Goal: Task Accomplishment & Management: Manage account settings

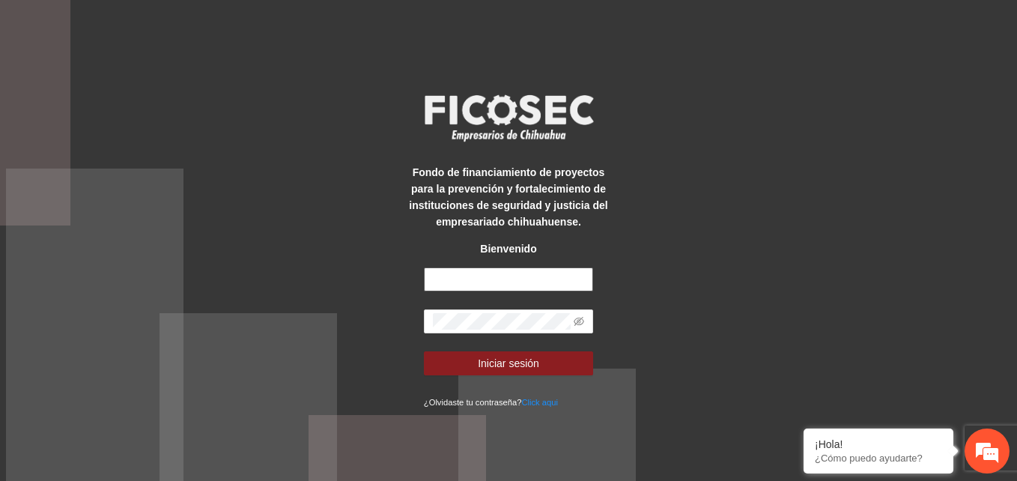
click at [559, 276] on input "text" at bounding box center [508, 279] width 169 height 24
click at [676, 238] on div "Fondo de financiamiento de proyectos para la prevención y fortalecimiento de in…" at bounding box center [508, 240] width 1017 height 481
click at [548, 267] on input "text" at bounding box center [508, 279] width 169 height 24
type input "**********"
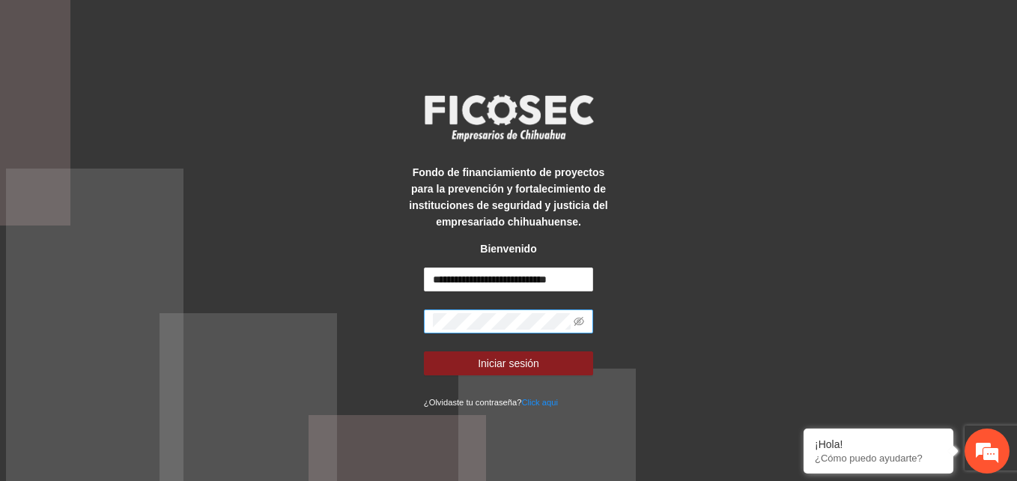
scroll to position [0, 0]
click at [582, 324] on icon "eye-invisible" at bounding box center [579, 321] width 10 height 9
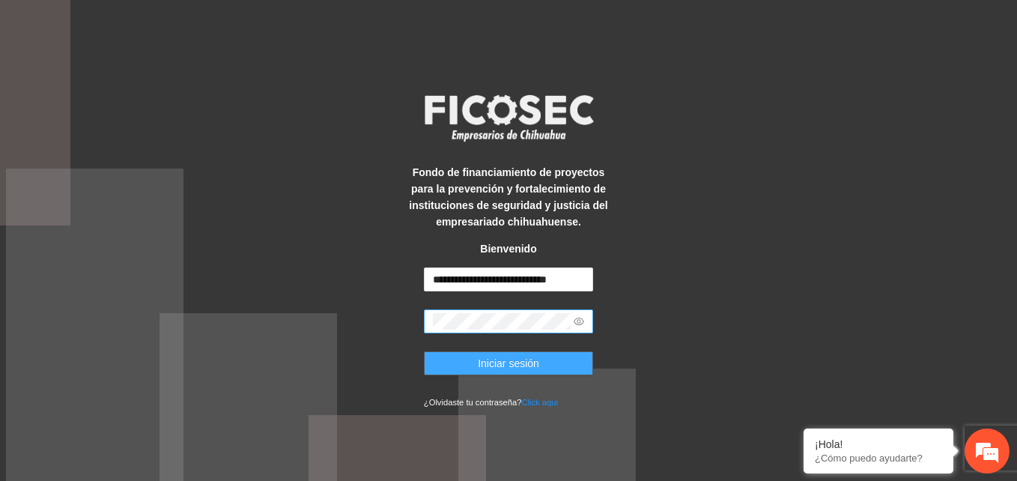
click at [533, 367] on span "Iniciar sesión" at bounding box center [508, 363] width 61 height 16
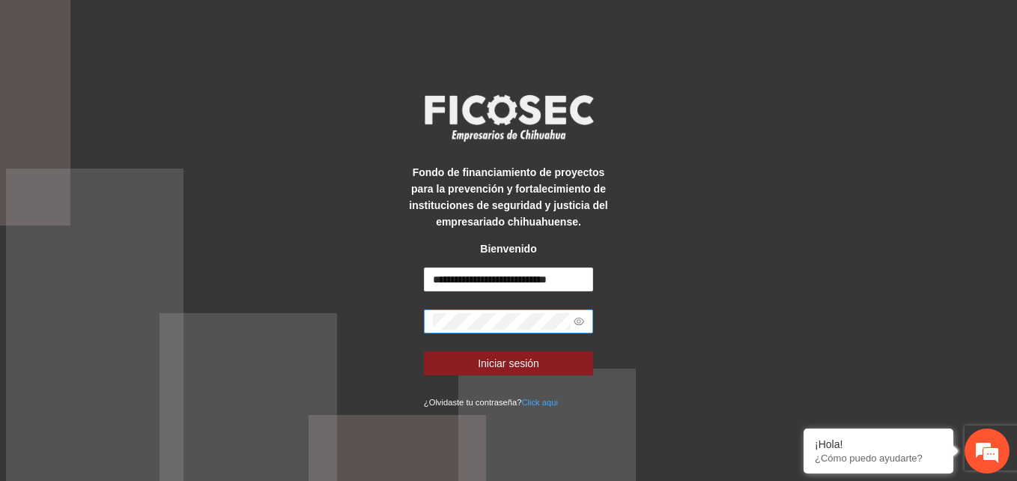
click at [548, 402] on link "Click aqui" at bounding box center [539, 402] width 37 height 9
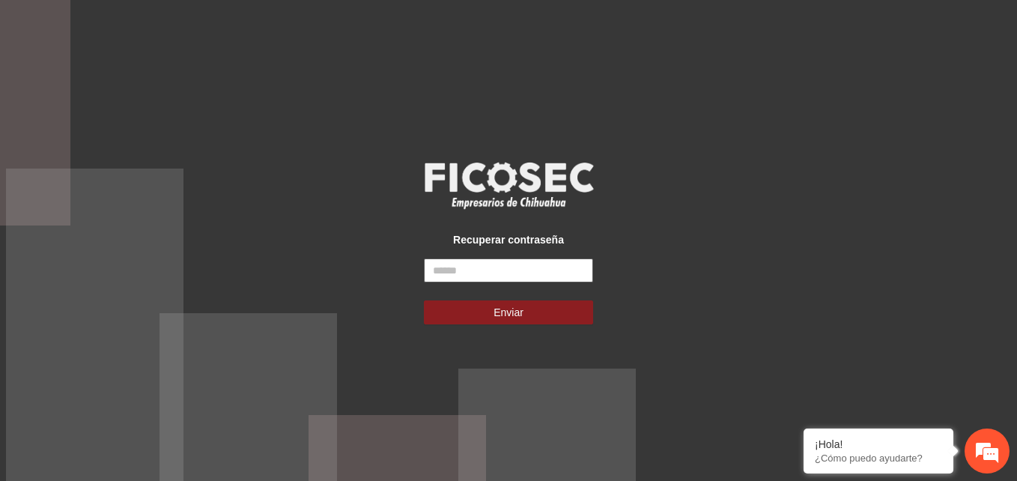
click at [582, 270] on input "text" at bounding box center [508, 270] width 169 height 24
type input "**********"
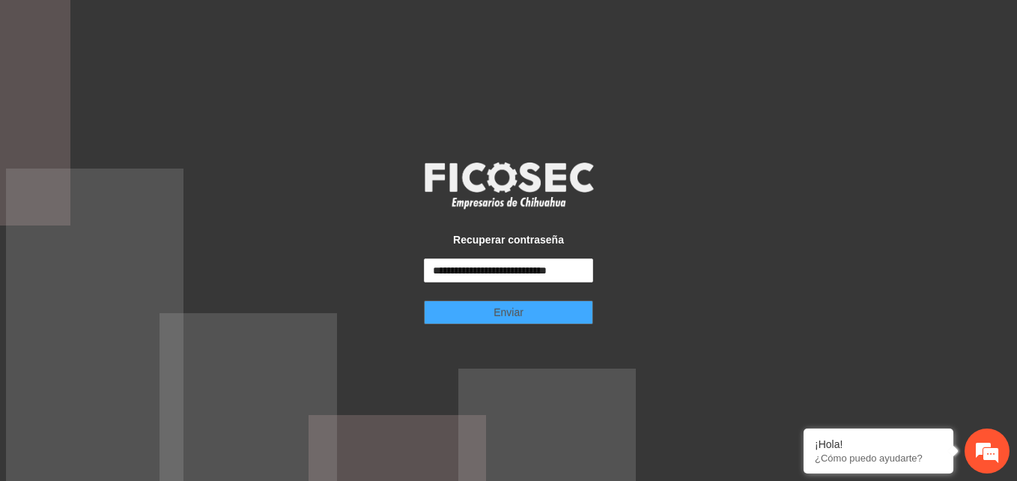
click at [539, 319] on button "Enviar" at bounding box center [508, 312] width 169 height 24
